Goal: Information Seeking & Learning: Learn about a topic

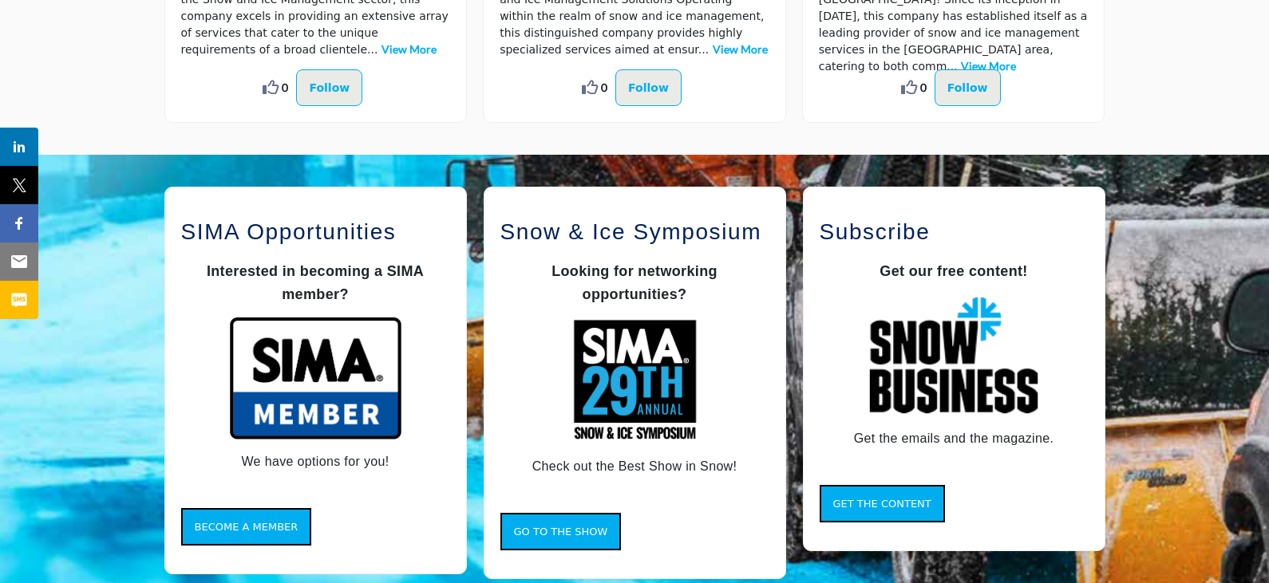
scroll to position [1277, 0]
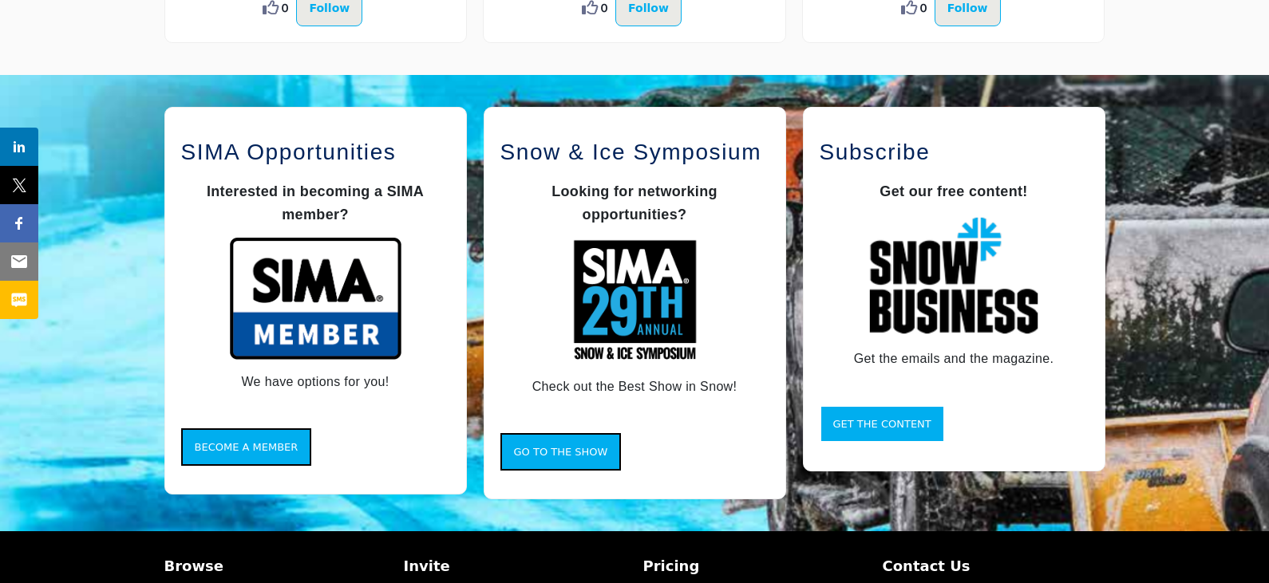
click at [866, 414] on button "Get the Content" at bounding box center [881, 424] width 125 height 38
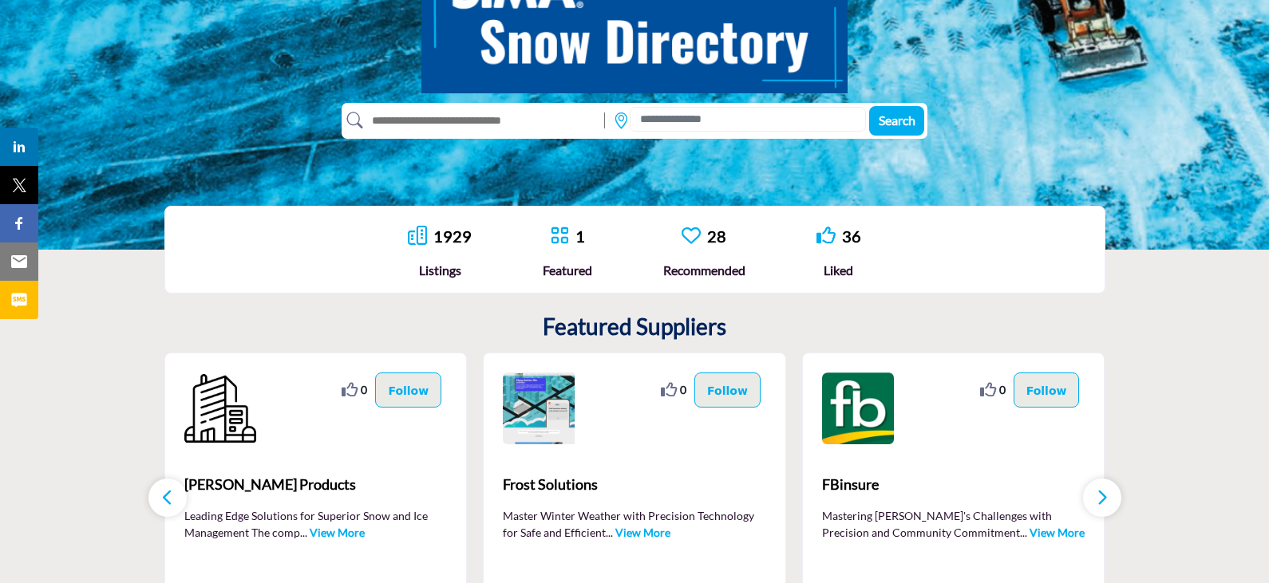
scroll to position [239, 0]
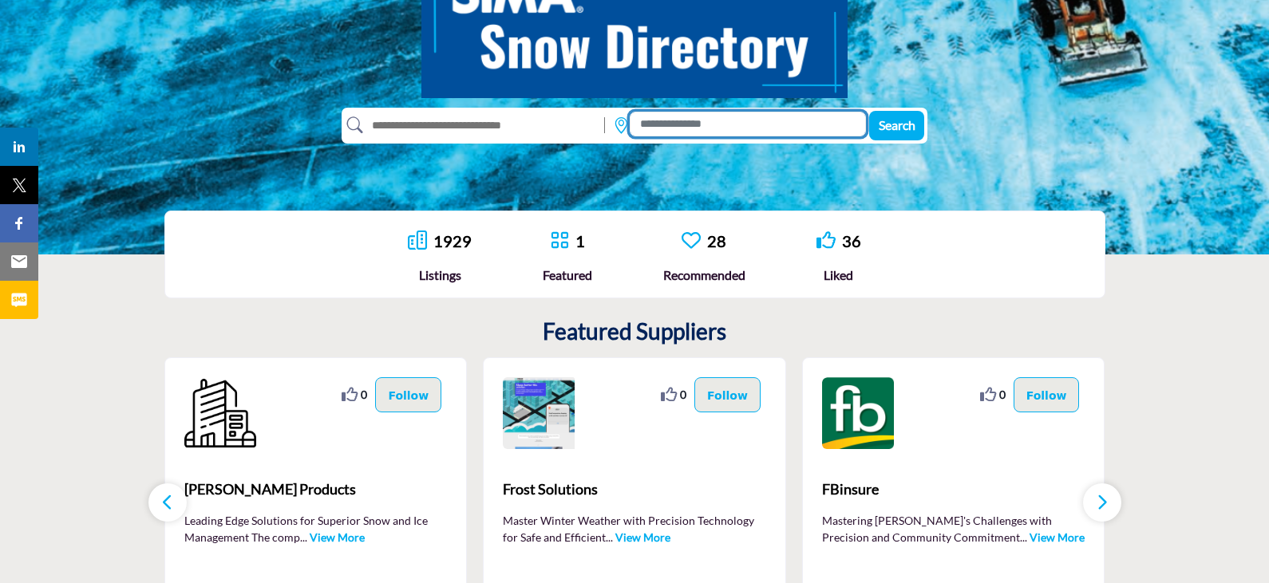
click at [712, 134] on input at bounding box center [748, 124] width 236 height 25
type input "*****"
click at [869, 111] on button "Search" at bounding box center [896, 126] width 55 height 30
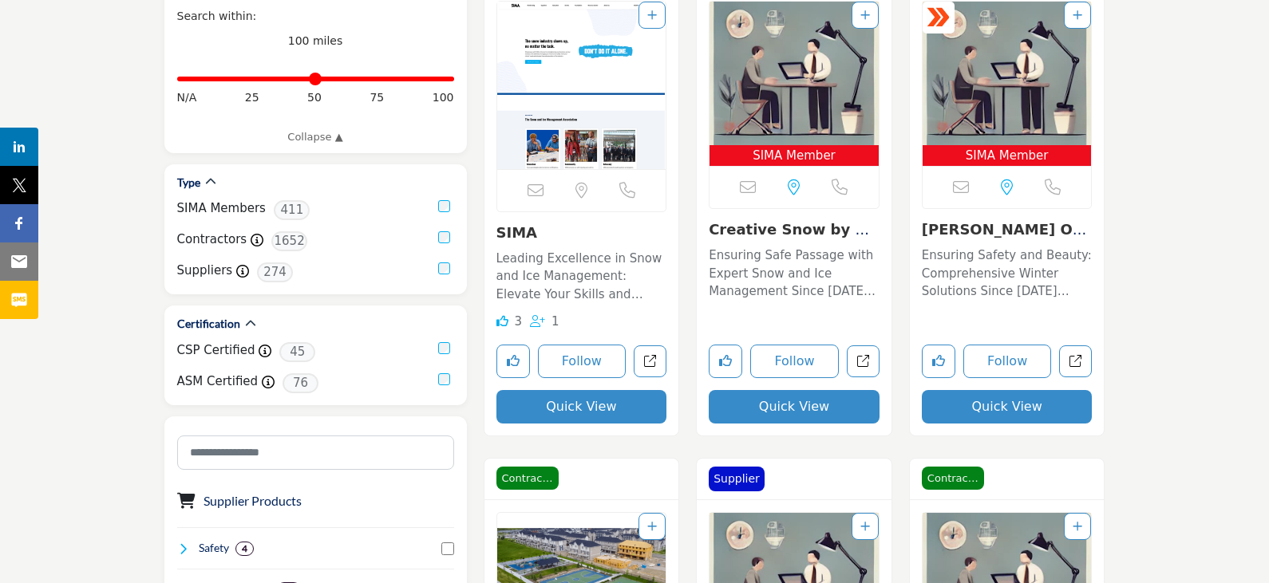
scroll to position [319, 0]
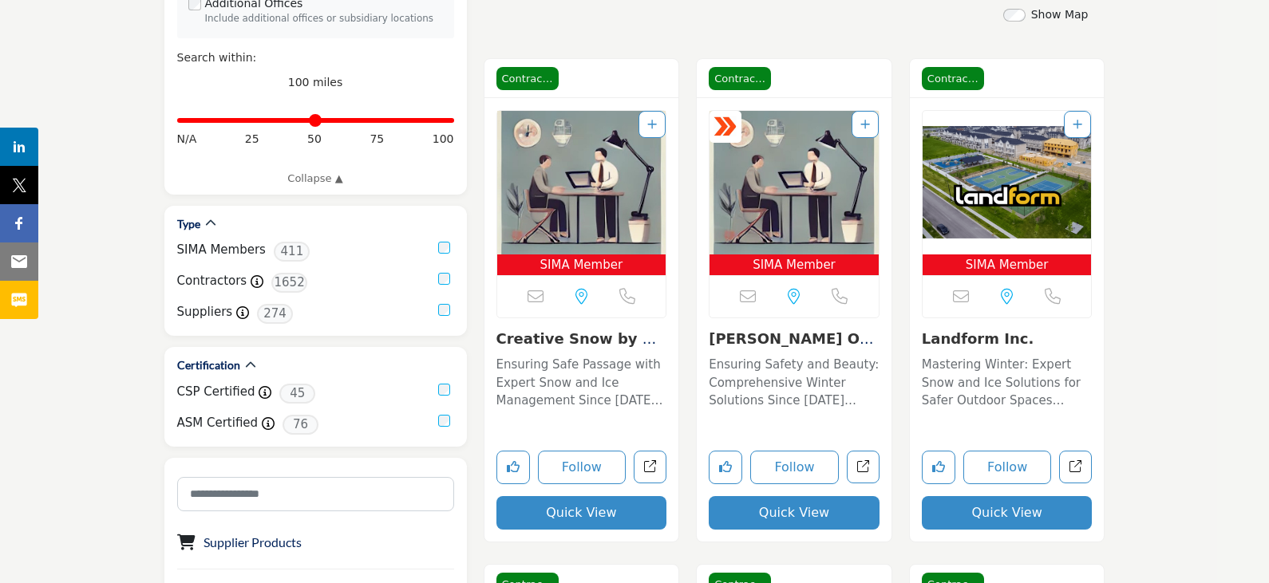
scroll to position [399, 0]
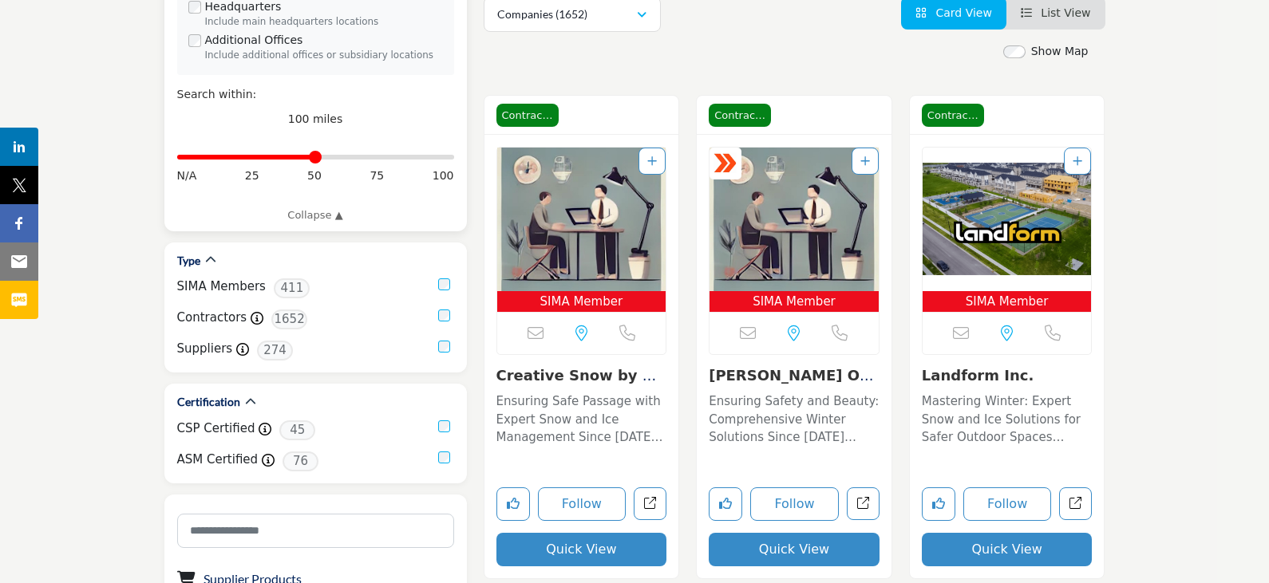
drag, startPoint x: 446, startPoint y: 154, endPoint x: 313, endPoint y: 158, distance: 133.3
type input "**"
click at [313, 158] on input "Distance in miles" at bounding box center [315, 157] width 277 height 3
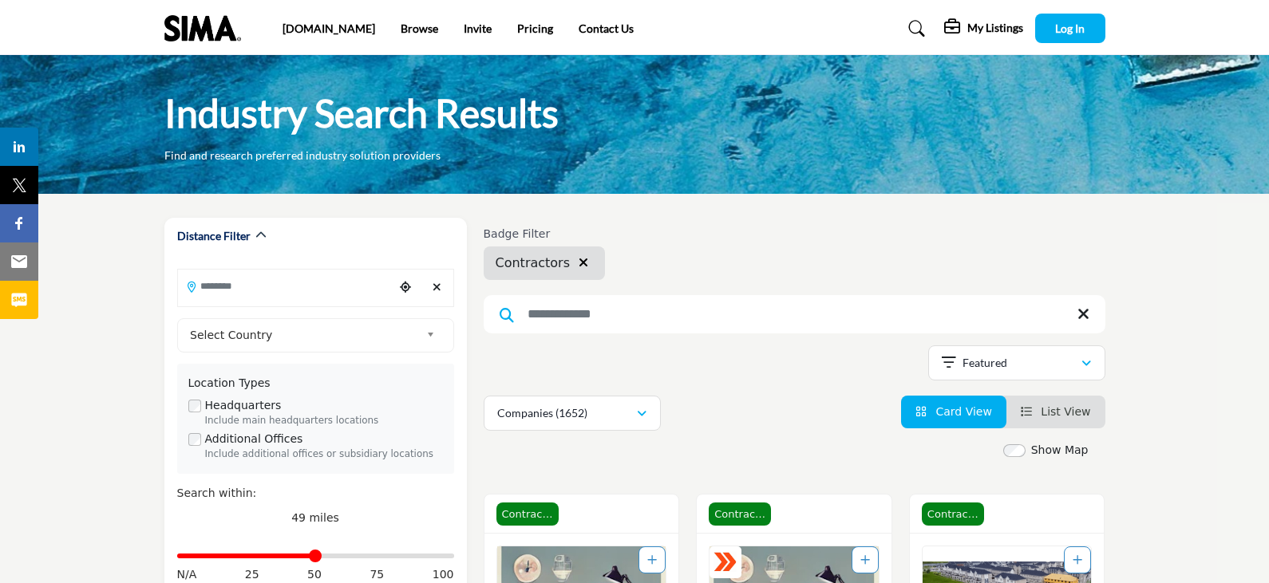
type input "**********"
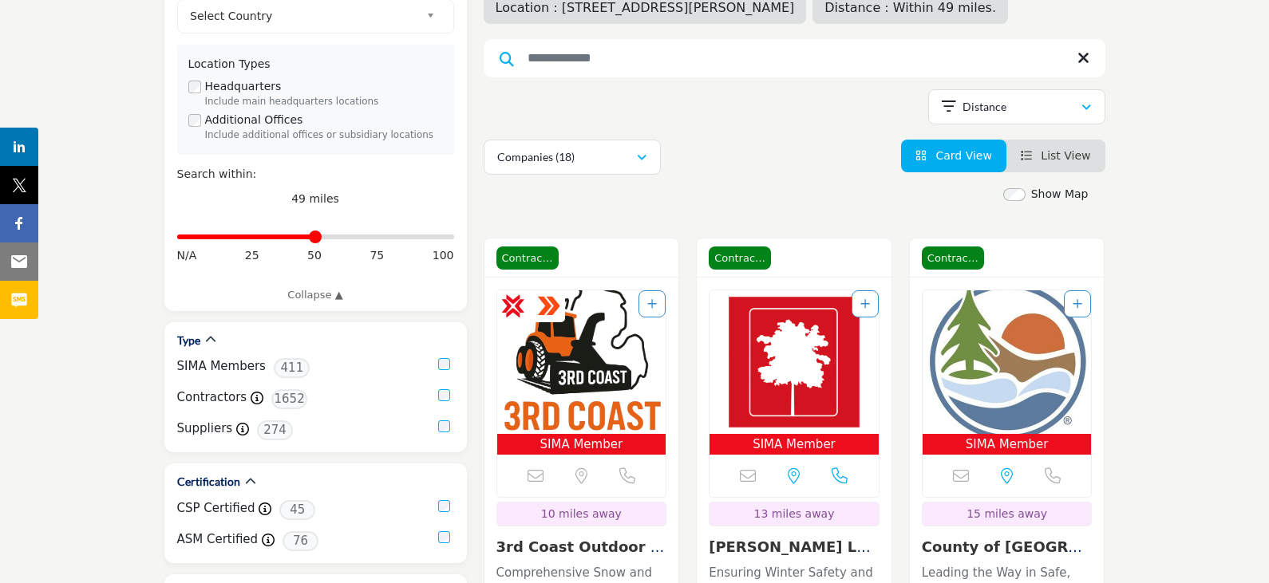
scroll to position [399, 0]
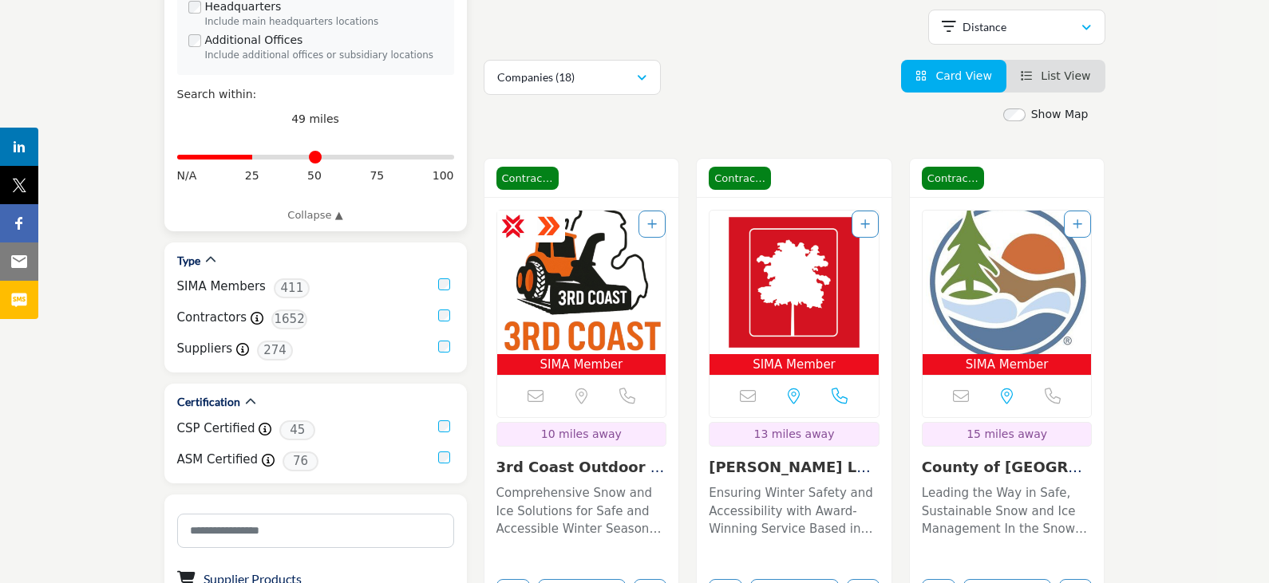
drag, startPoint x: 310, startPoint y: 158, endPoint x: 254, endPoint y: 163, distance: 56.9
type input "**"
click at [254, 159] on input "Distance in miles" at bounding box center [315, 157] width 277 height 3
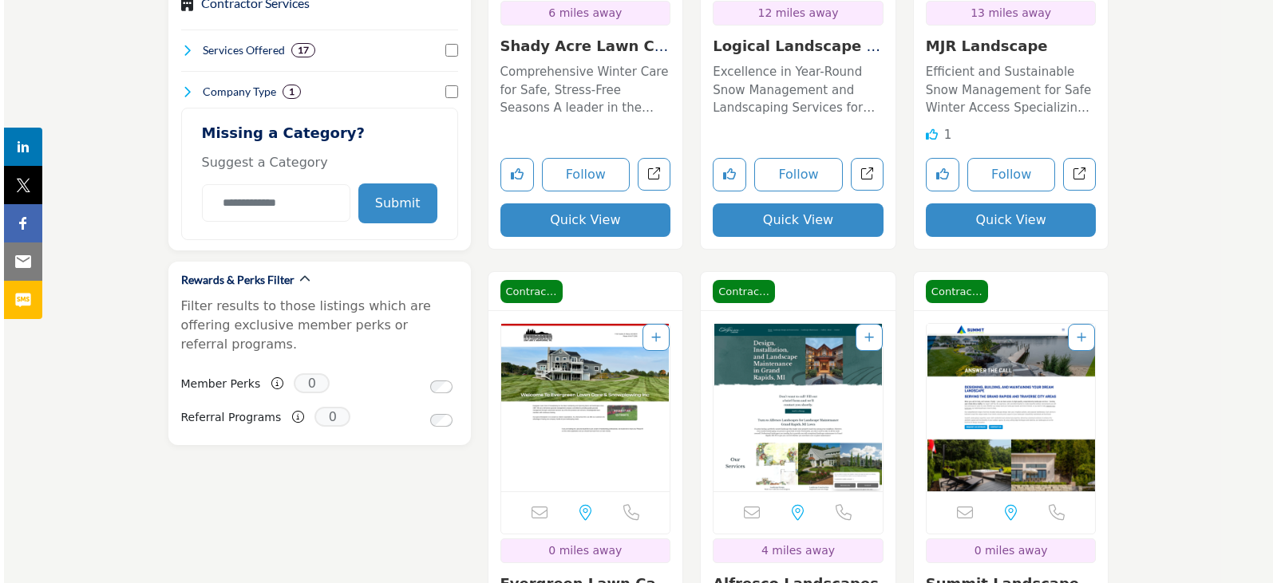
scroll to position [1197, 0]
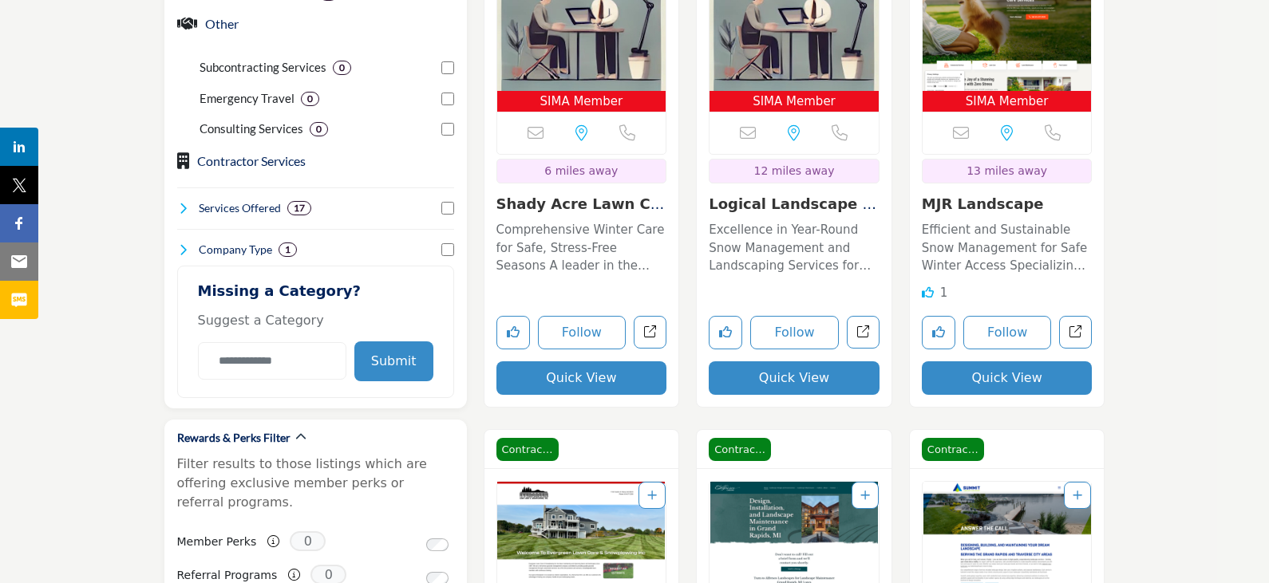
click at [582, 384] on button "Quick View" at bounding box center [581, 378] width 171 height 34
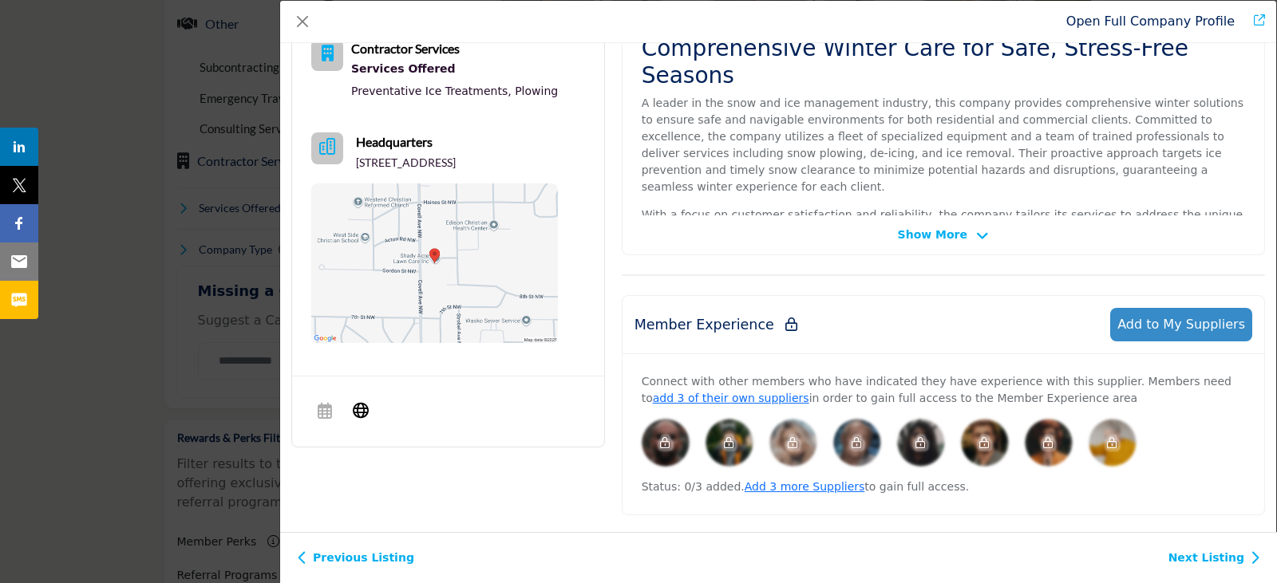
scroll to position [129, 0]
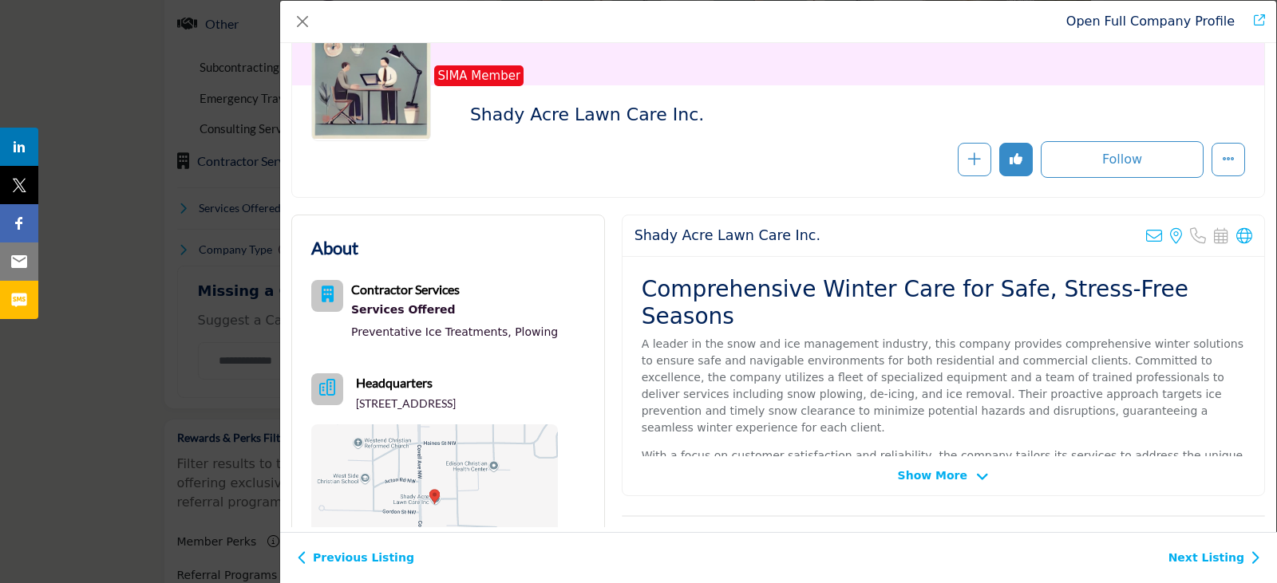
click at [976, 477] on icon "Company Data Modal" at bounding box center [982, 477] width 13 height 14
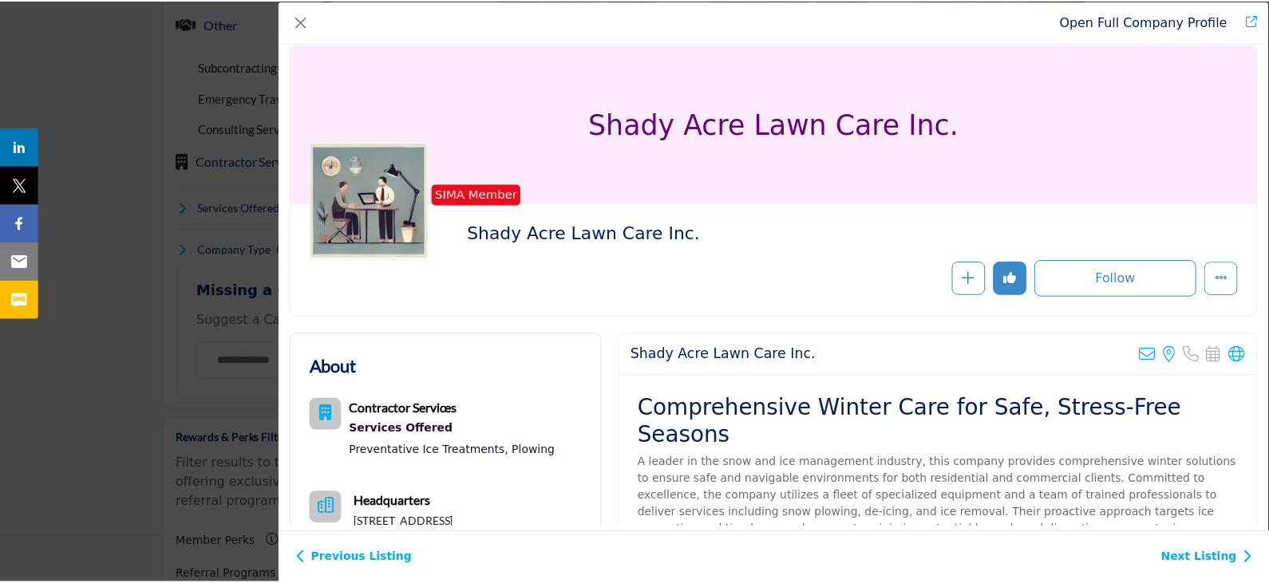
scroll to position [0, 0]
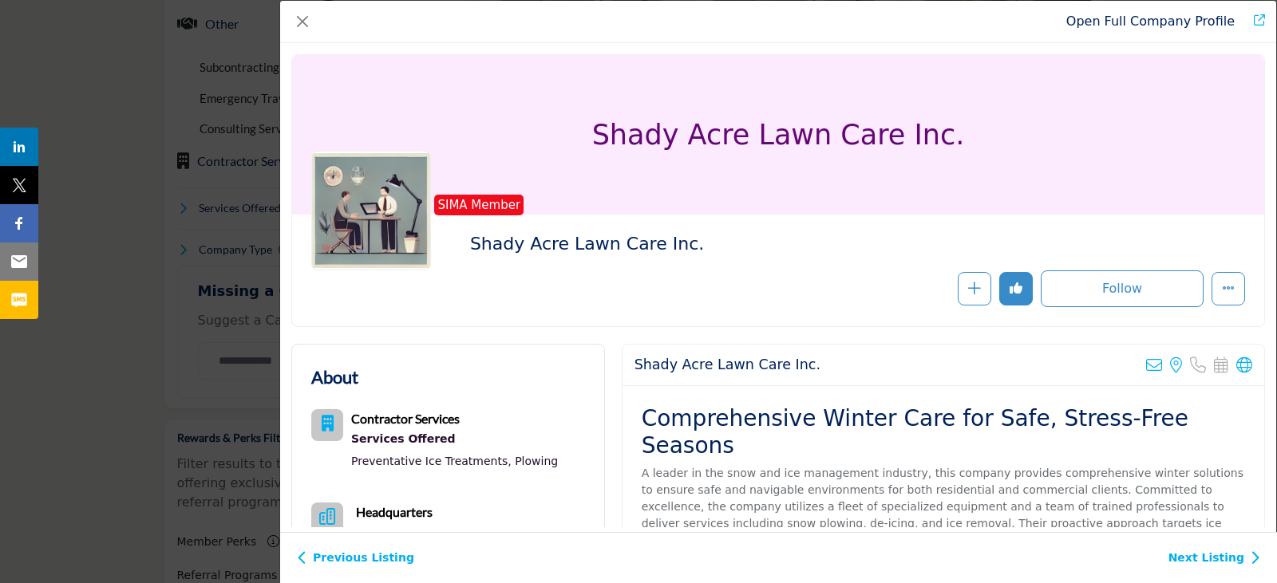
click at [302, 34] on div "Open Full Company Profile" at bounding box center [778, 22] width 996 height 42
click at [299, 30] on button "Close" at bounding box center [302, 21] width 22 height 22
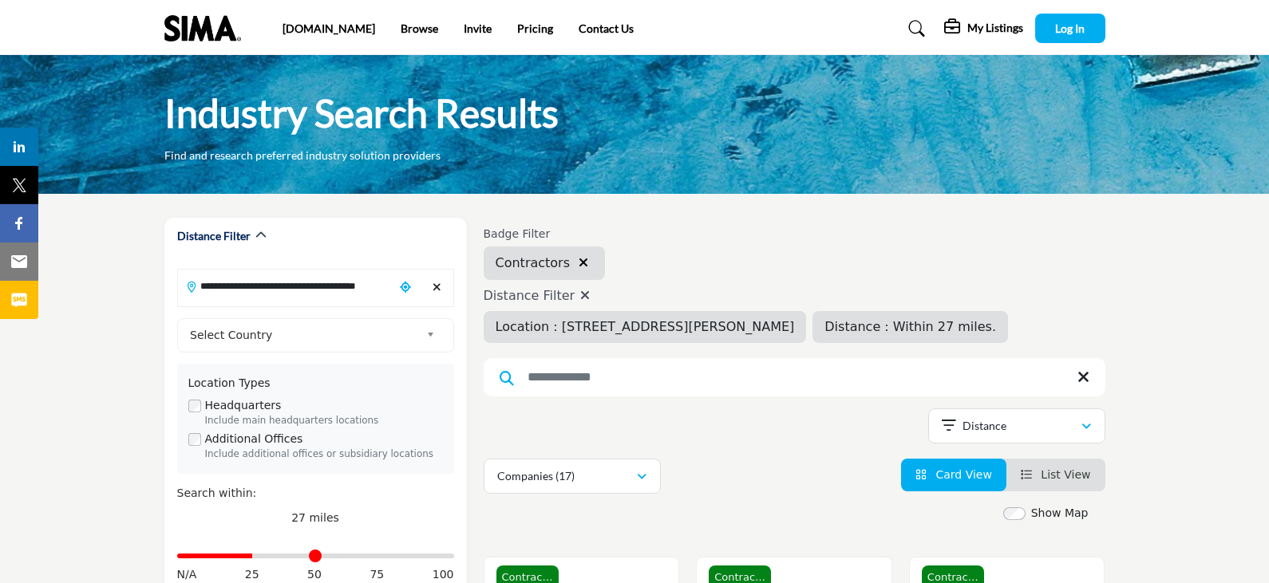
click at [1004, 28] on h5 "My Listings" at bounding box center [995, 28] width 56 height 14
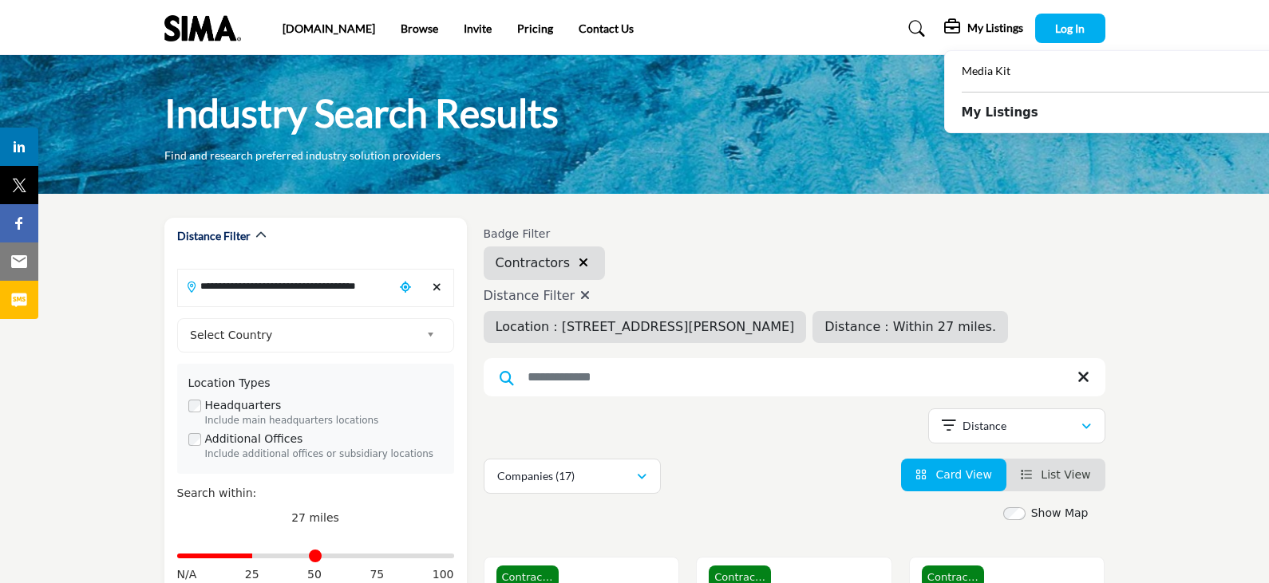
click at [1021, 117] on b "My Listings" at bounding box center [999, 113] width 77 height 18
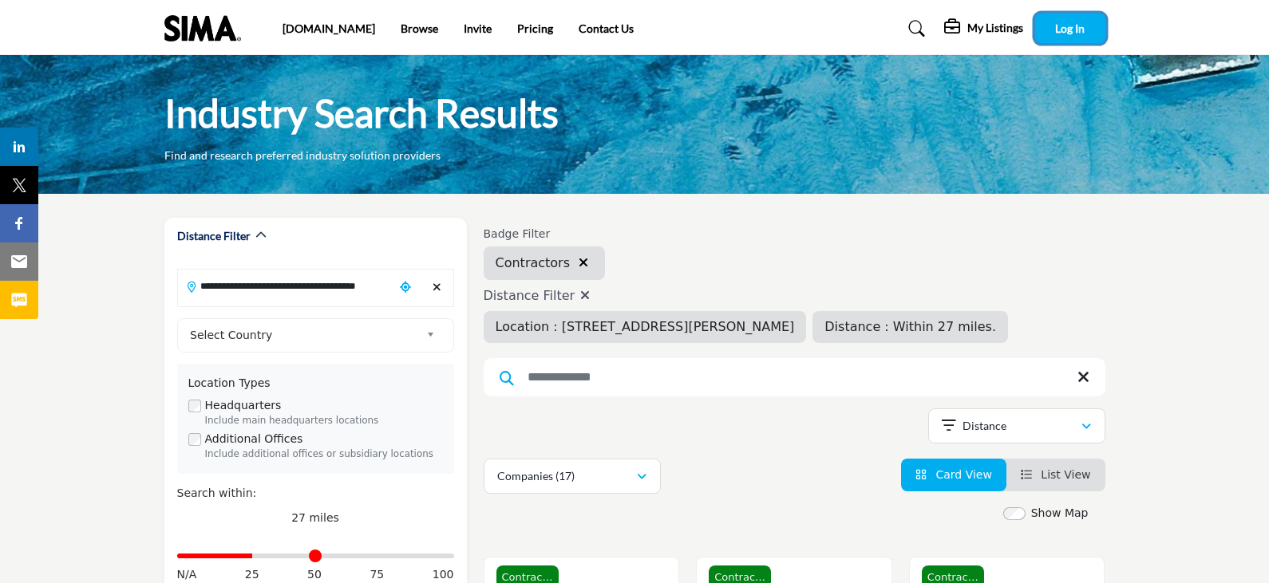
click at [1064, 32] on span "Log In" at bounding box center [1070, 29] width 30 height 14
